Goal: Navigation & Orientation: Find specific page/section

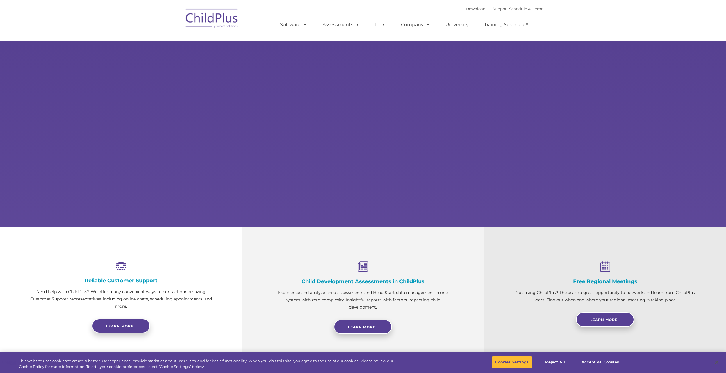
select select "MEDIUM"
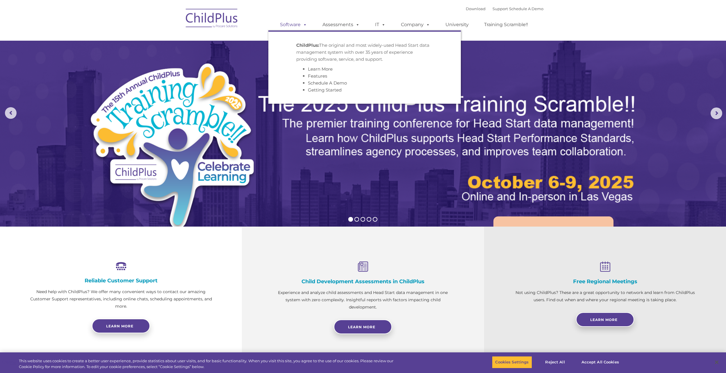
click at [299, 29] on link "Software" at bounding box center [293, 25] width 39 height 12
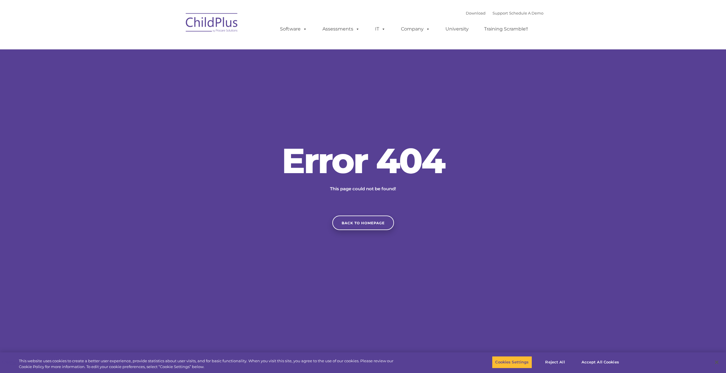
click at [213, 19] on img at bounding box center [212, 23] width 58 height 29
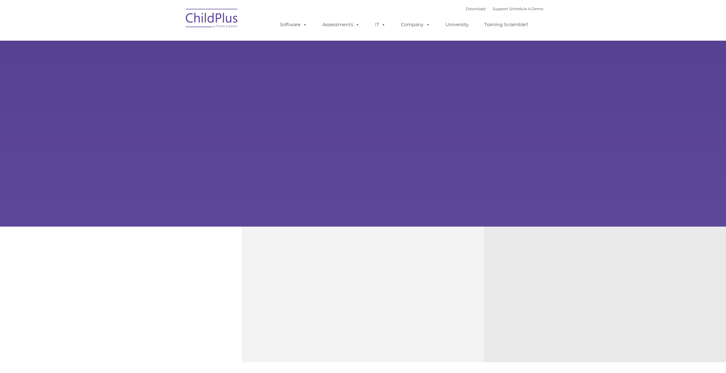
type input ""
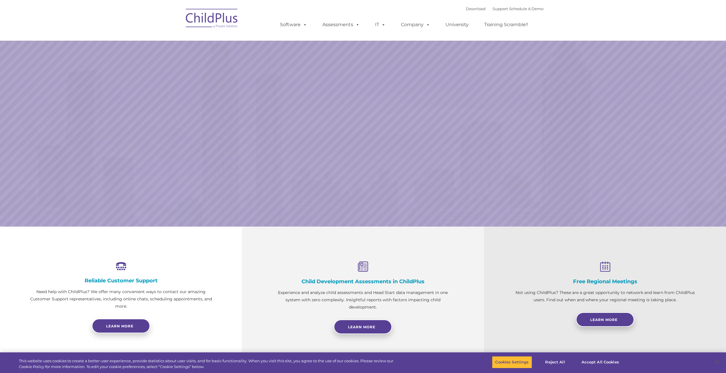
select select "MEDIUM"
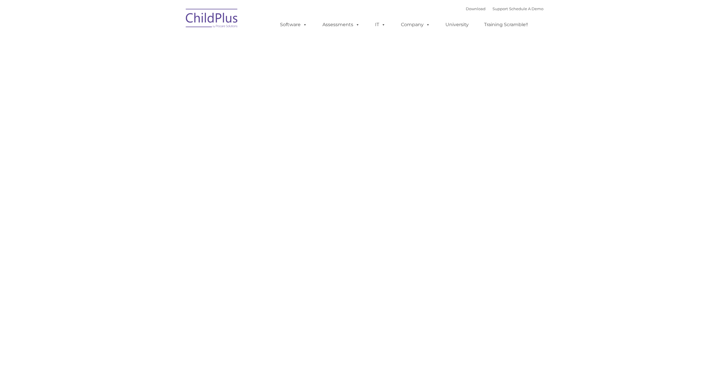
type input ""
